Goal: Task Accomplishment & Management: Use online tool/utility

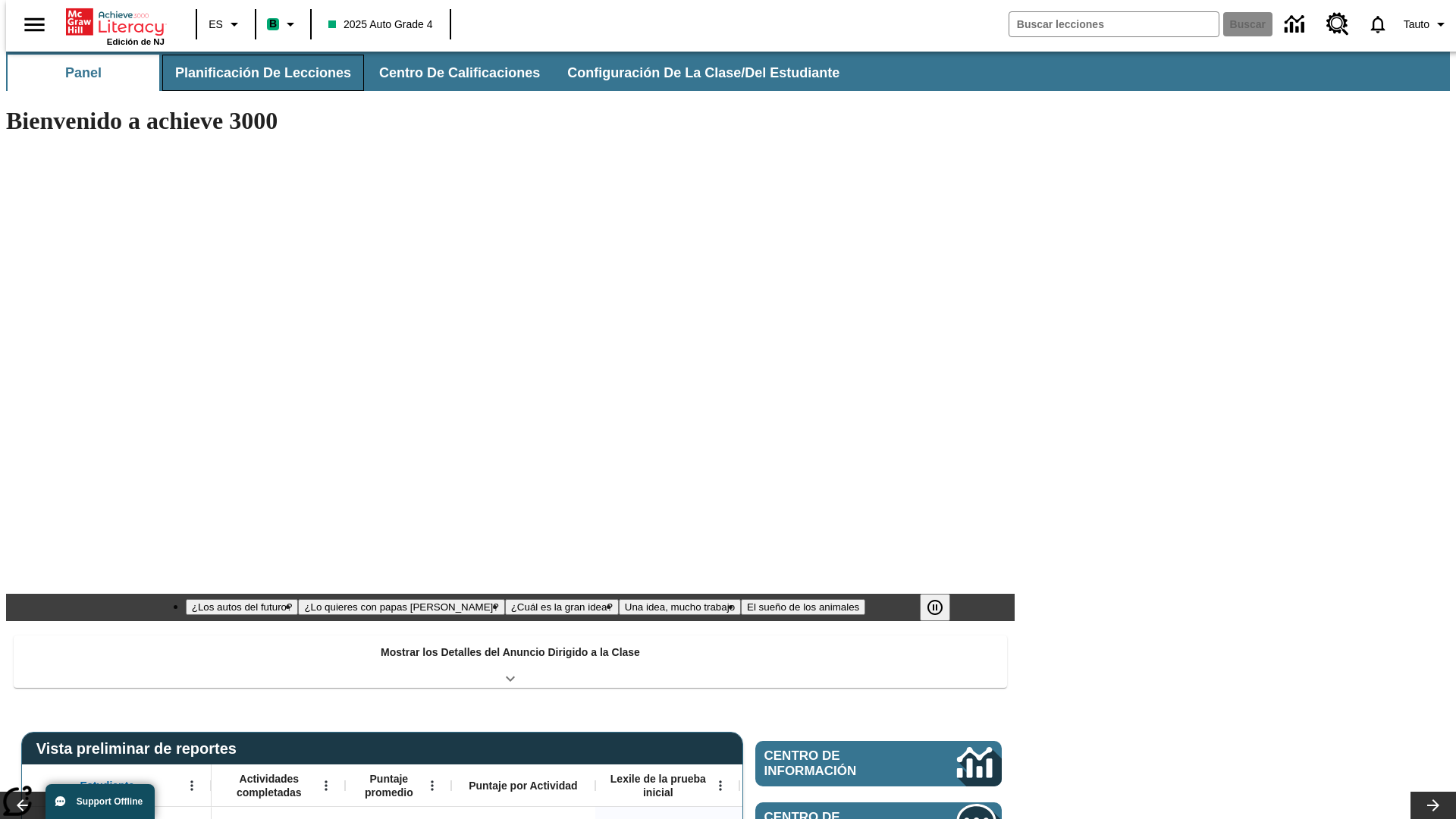
click at [254, 73] on span "Planificación de lecciones" at bounding box center [263, 73] width 176 height 17
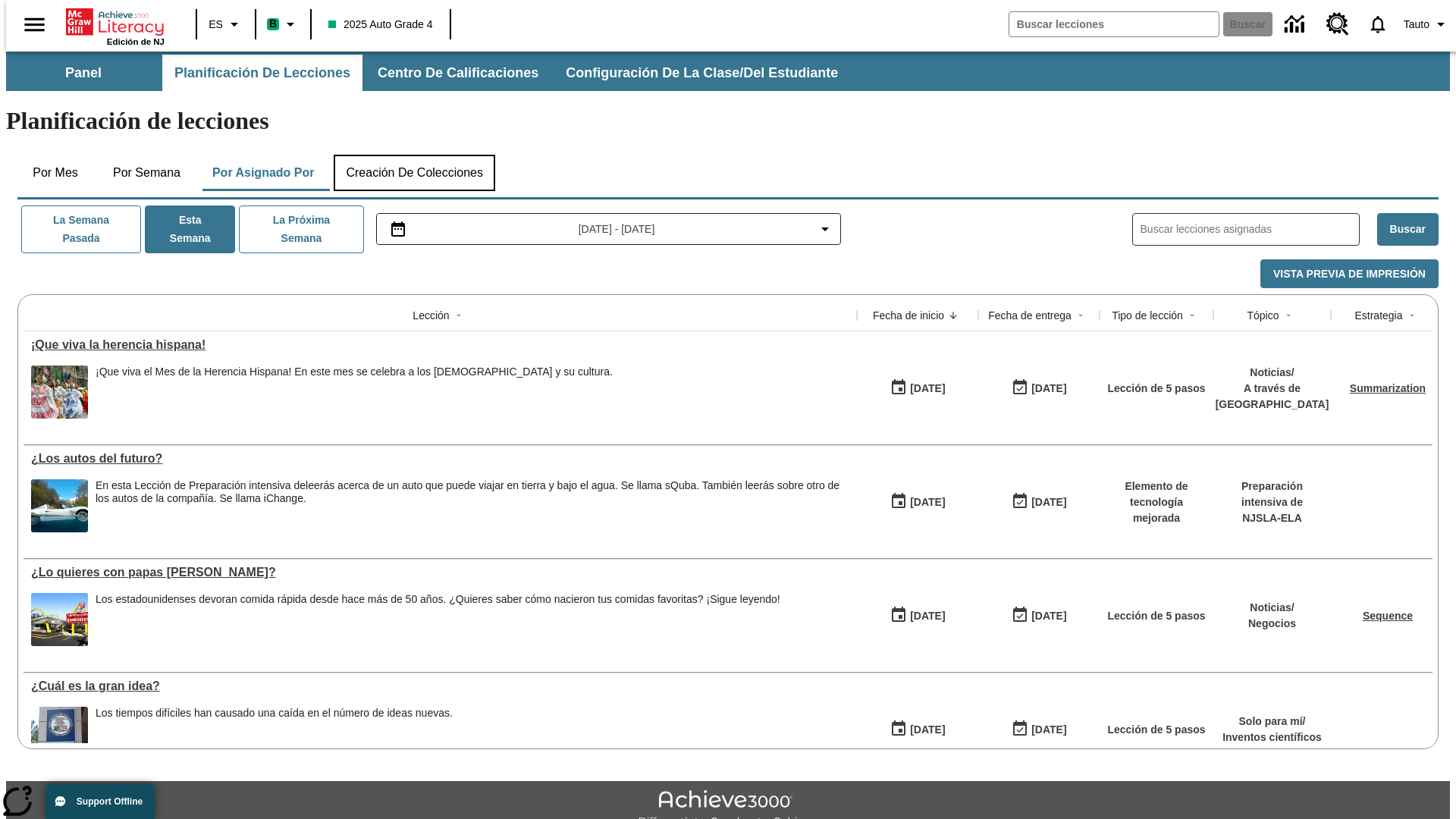
click at [414, 154] on button "Creación de colecciones" at bounding box center [414, 173] width 161 height 36
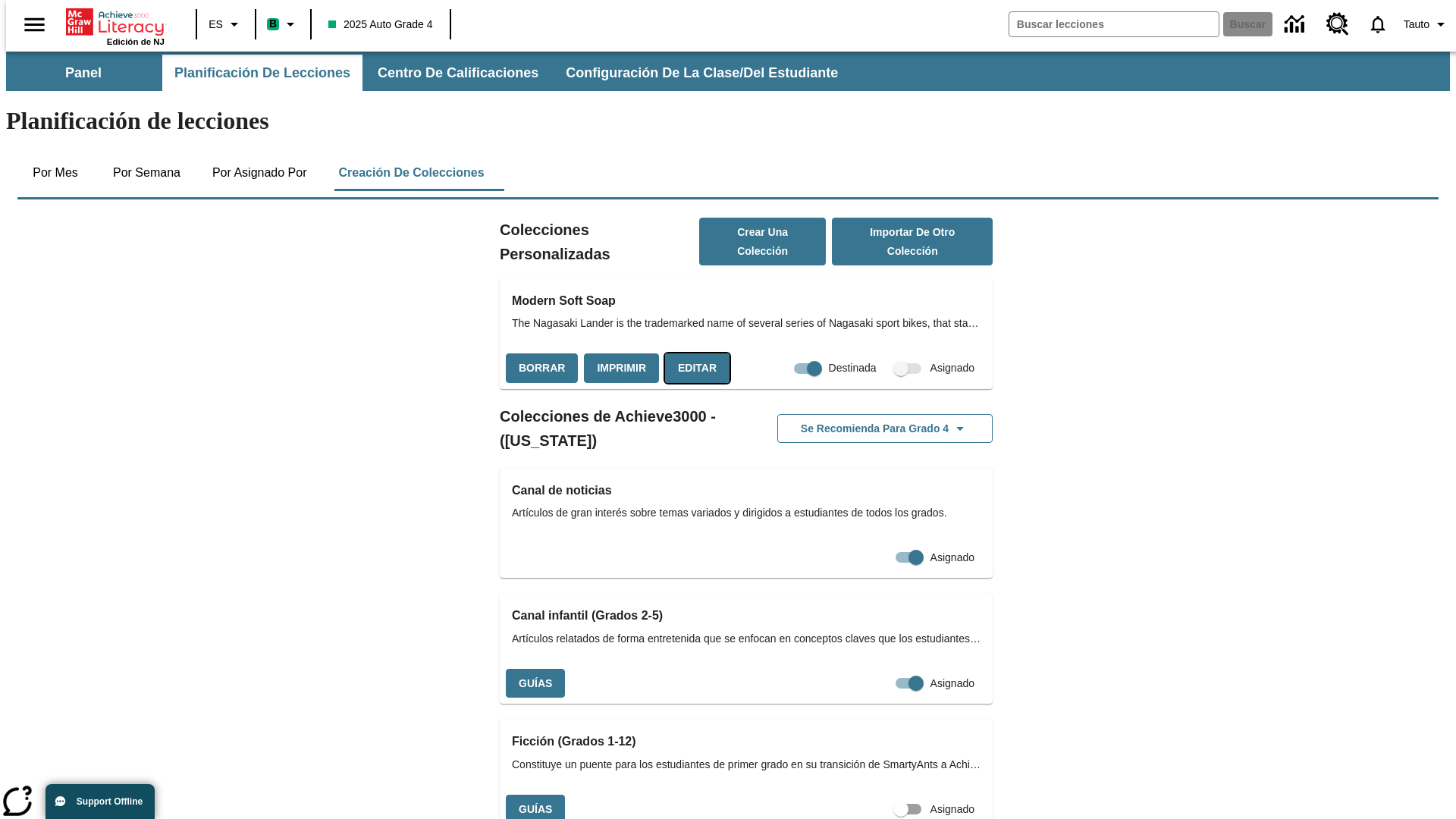
click at [693, 354] on button "Editar" at bounding box center [697, 368] width 64 height 30
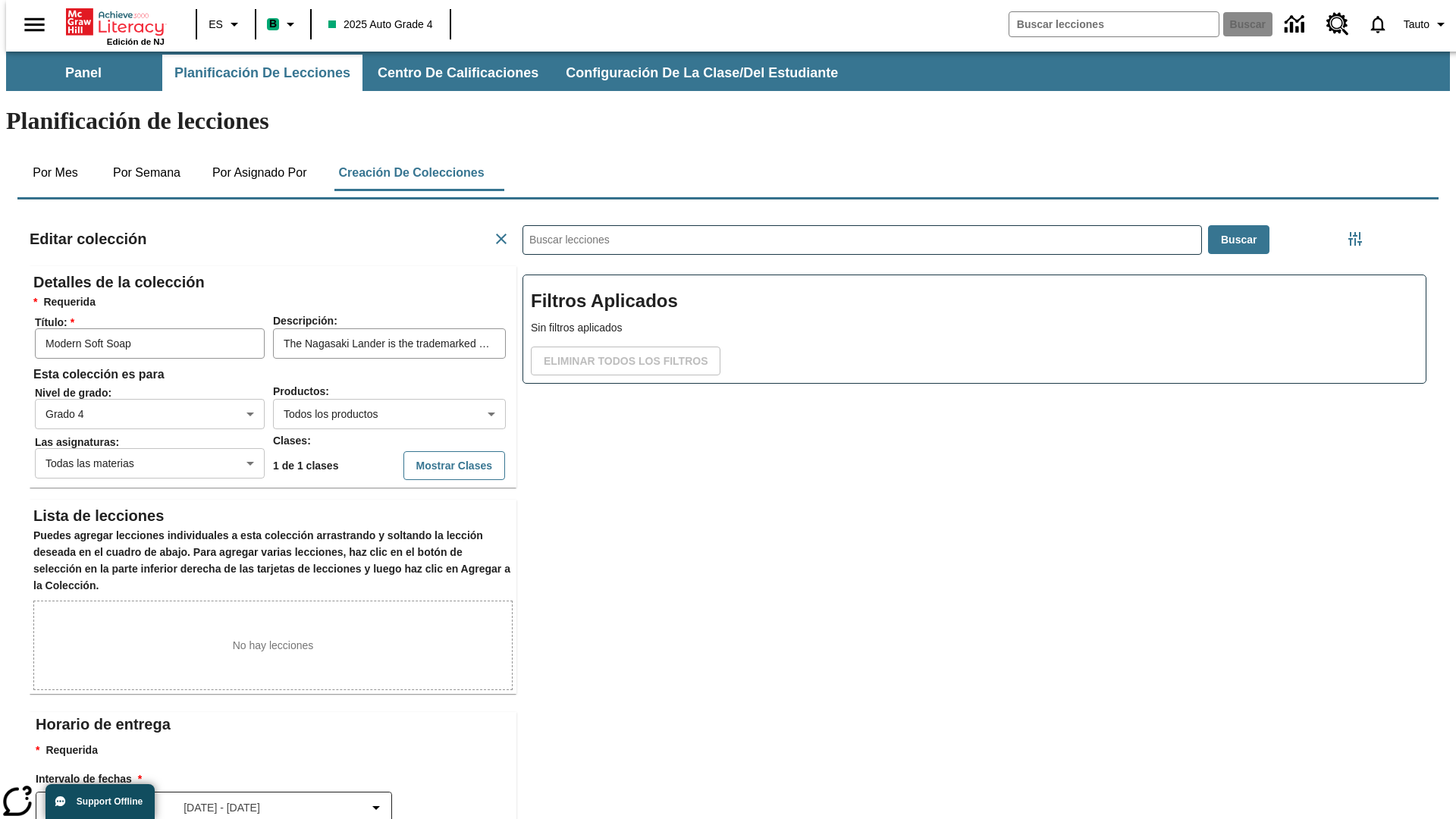
click at [364, 359] on body "Saltar al contenido principal Edición de NJ ES B 2025 Auto Grade 4 Buscar 0 Tau…" at bounding box center [728, 527] width 1444 height 951
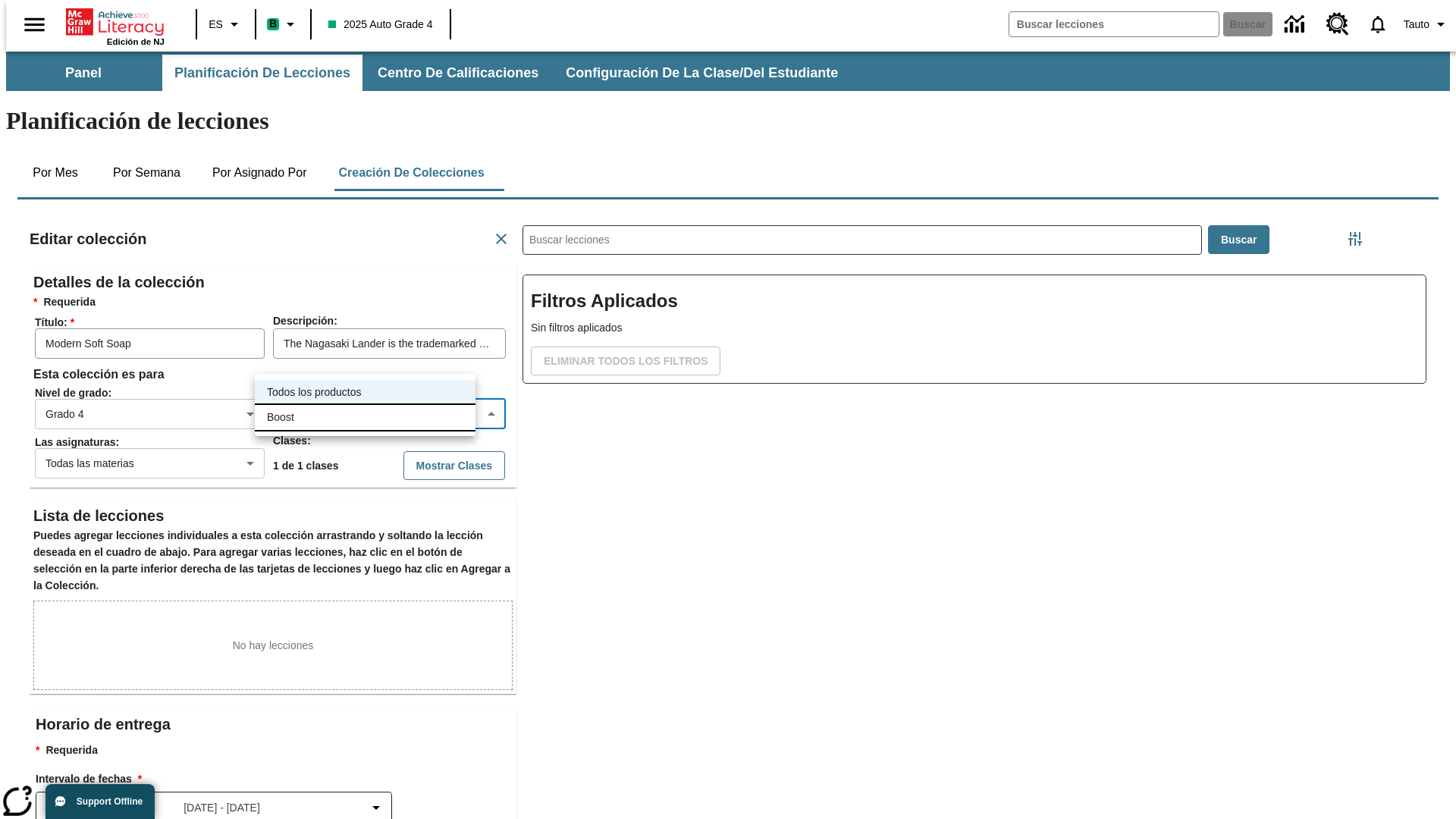
click at [364, 417] on li "Boost" at bounding box center [365, 417] width 221 height 25
type input "12"
